Goal: Transaction & Acquisition: Purchase product/service

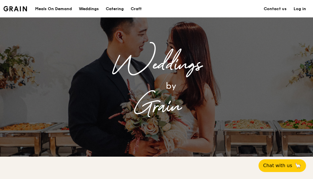
click at [65, 5] on div "Meals On Demand" at bounding box center [53, 8] width 37 height 17
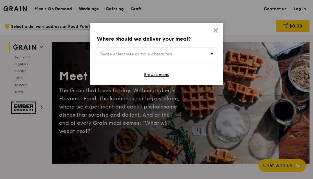
click at [214, 32] on icon at bounding box center [215, 30] width 3 height 3
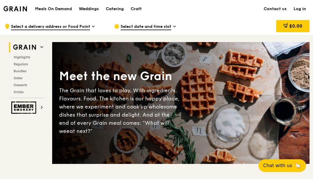
click at [118, 14] on div "Catering" at bounding box center [115, 8] width 18 height 17
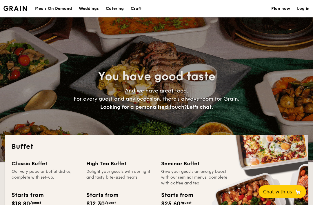
select select
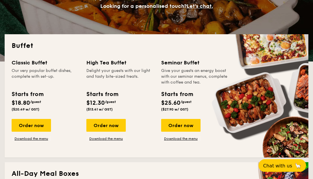
scroll to position [101, 0]
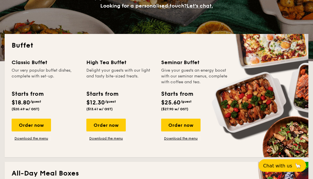
click at [192, 140] on link "Download the menu" at bounding box center [180, 138] width 39 height 5
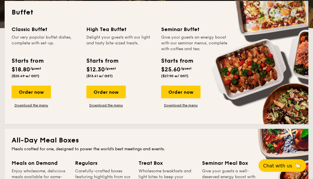
scroll to position [135, 0]
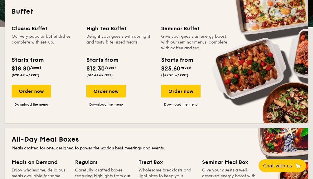
click at [116, 104] on link "Download the menu" at bounding box center [105, 104] width 39 height 5
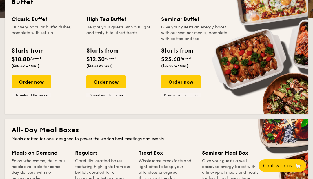
click at [19, 84] on div "Order now" at bounding box center [31, 81] width 39 height 13
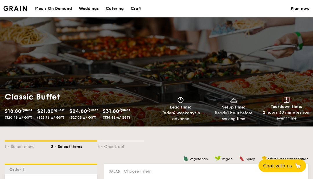
select select
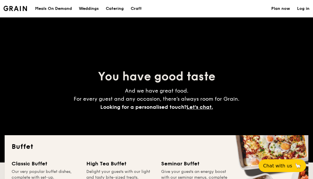
scroll to position [145, 0]
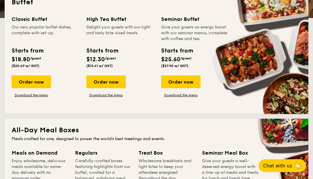
click at [27, 96] on link "Download the menu" at bounding box center [31, 95] width 39 height 5
